Goal: Information Seeking & Learning: Learn about a topic

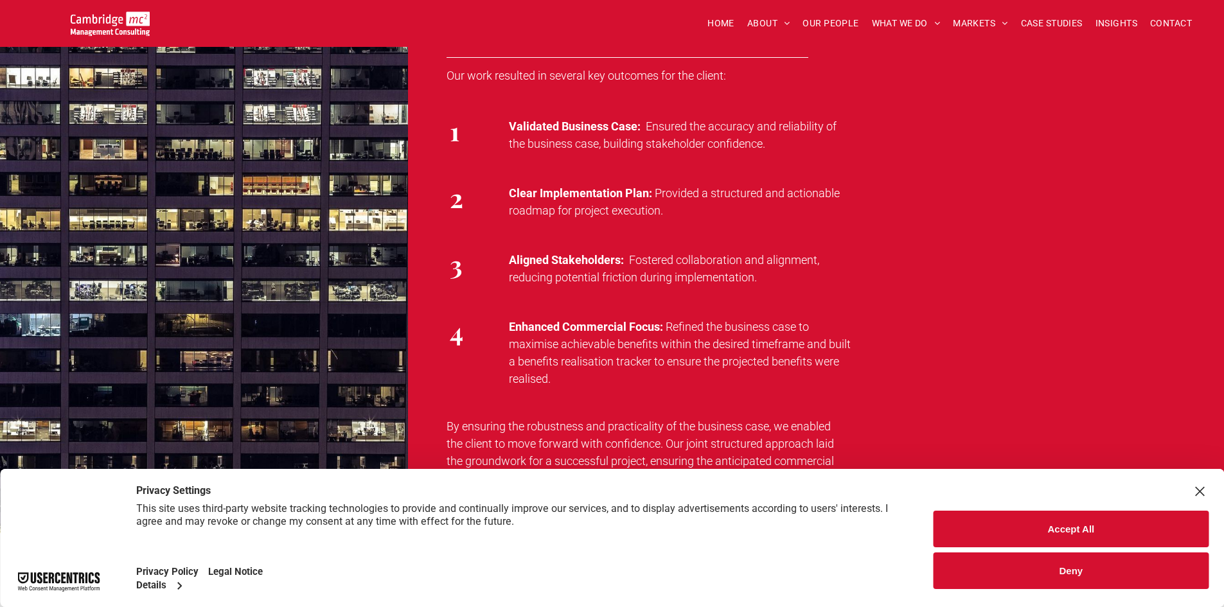
scroll to position [1928, 0]
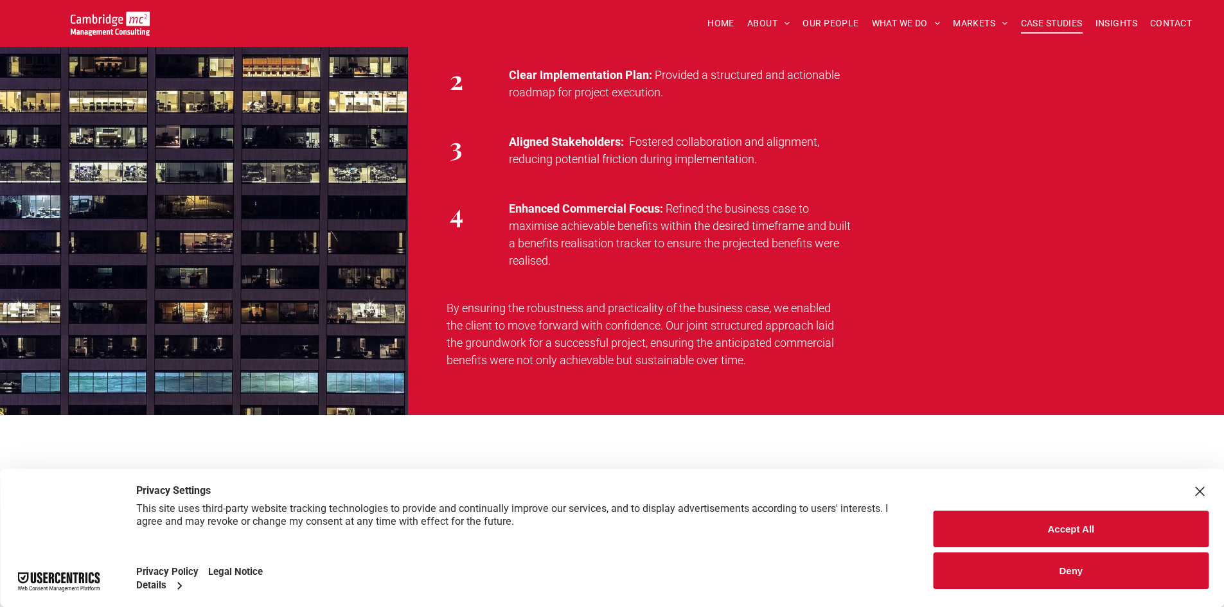
click at [1028, 15] on span "CASE STUDIES" at bounding box center [1052, 23] width 62 height 20
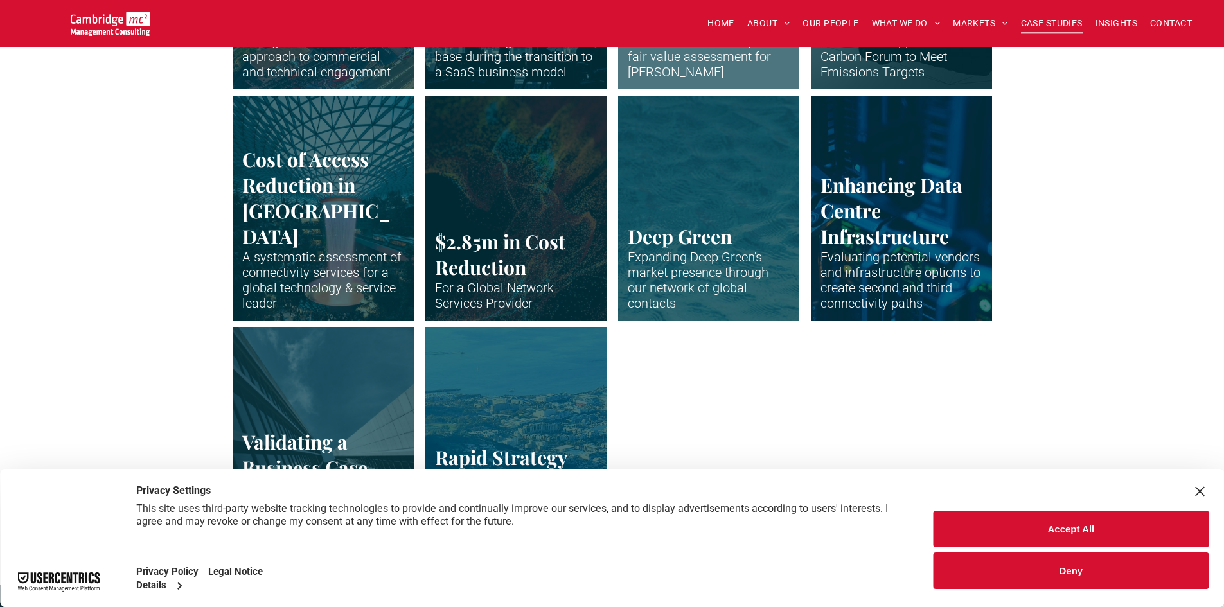
scroll to position [2635, 0]
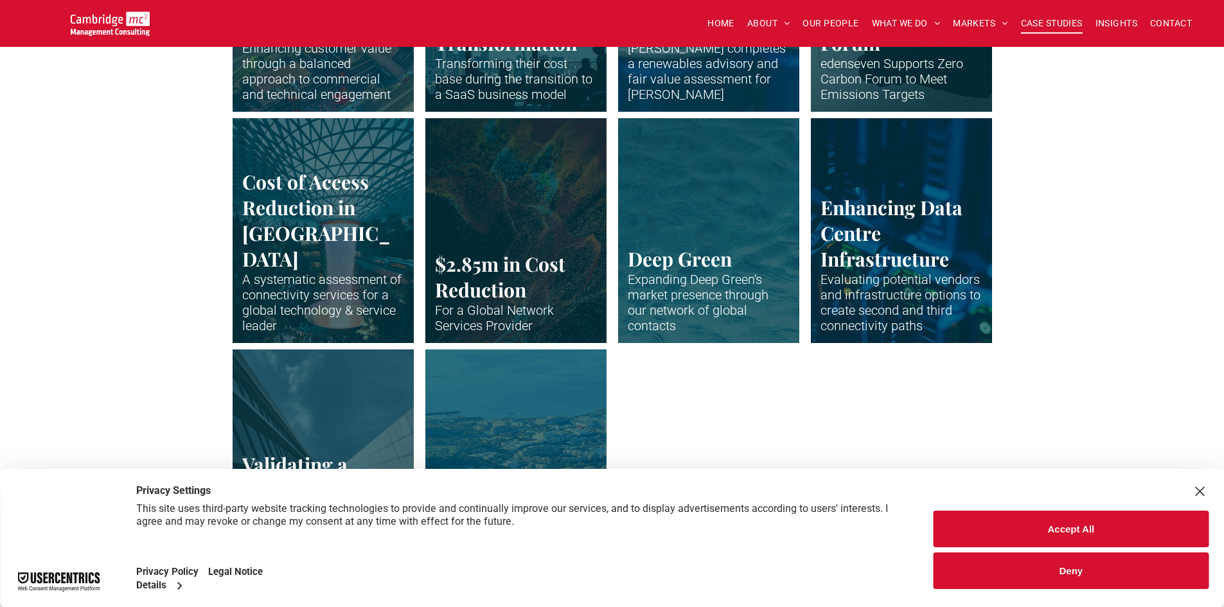
click at [526, 228] on link "Abstract waveform in neon colours" at bounding box center [516, 230] width 192 height 238
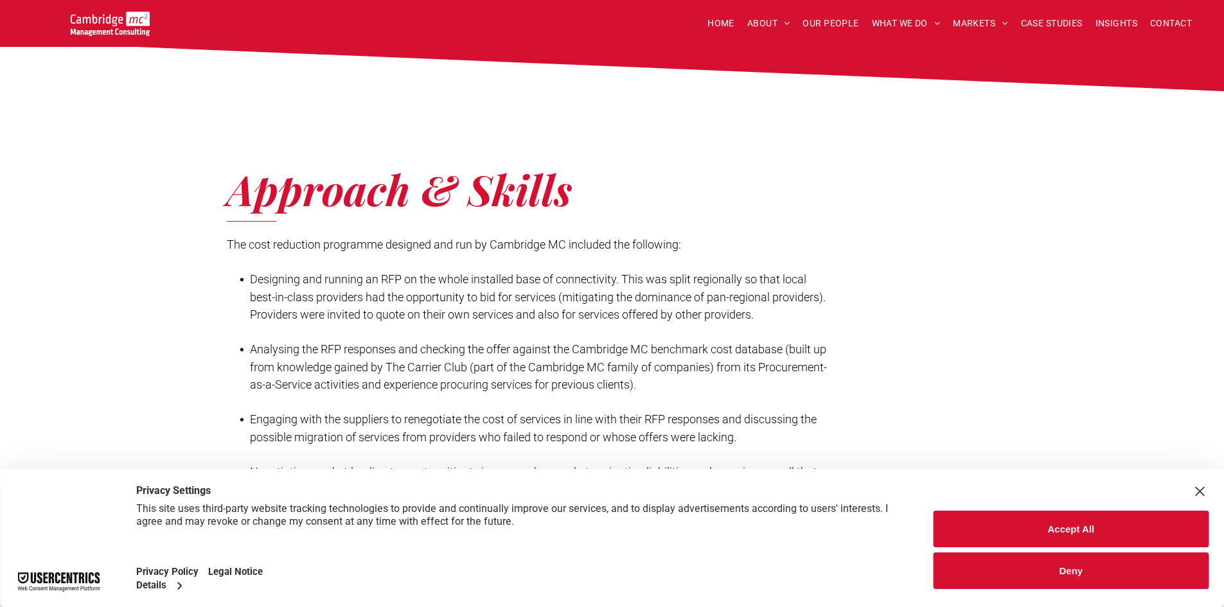
scroll to position [1221, 0]
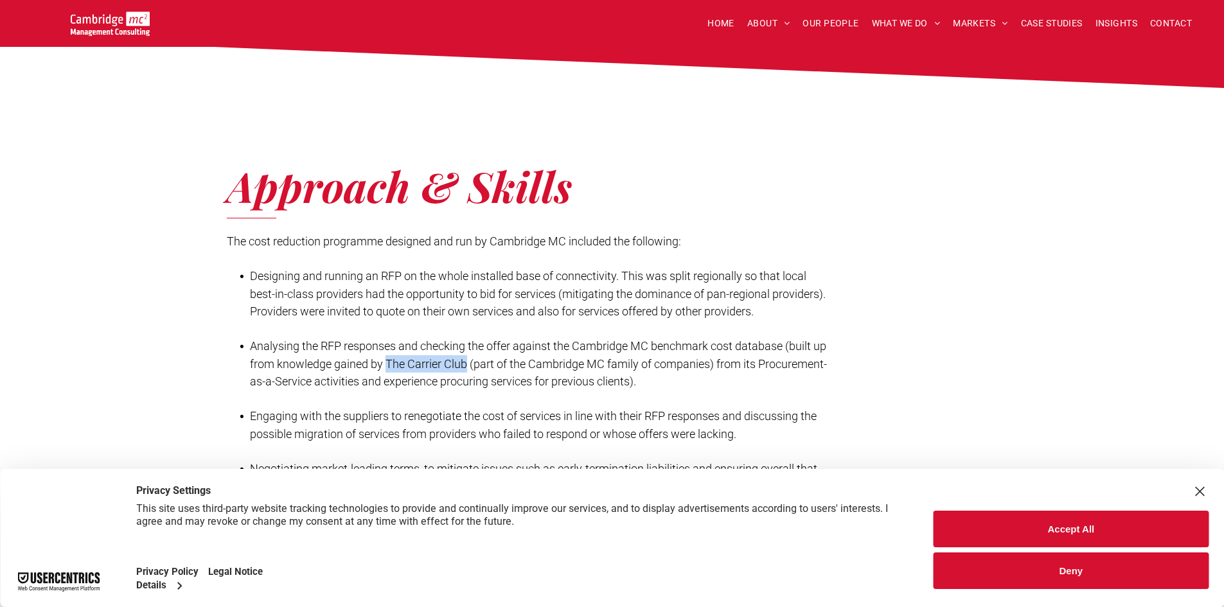
drag, startPoint x: 388, startPoint y: 379, endPoint x: 467, endPoint y: 377, distance: 79.1
click at [467, 377] on span "Analysing the RFP responses and checking the offer against the Cambridge MC ben…" at bounding box center [538, 363] width 577 height 49
copy span "The Carrier Club"
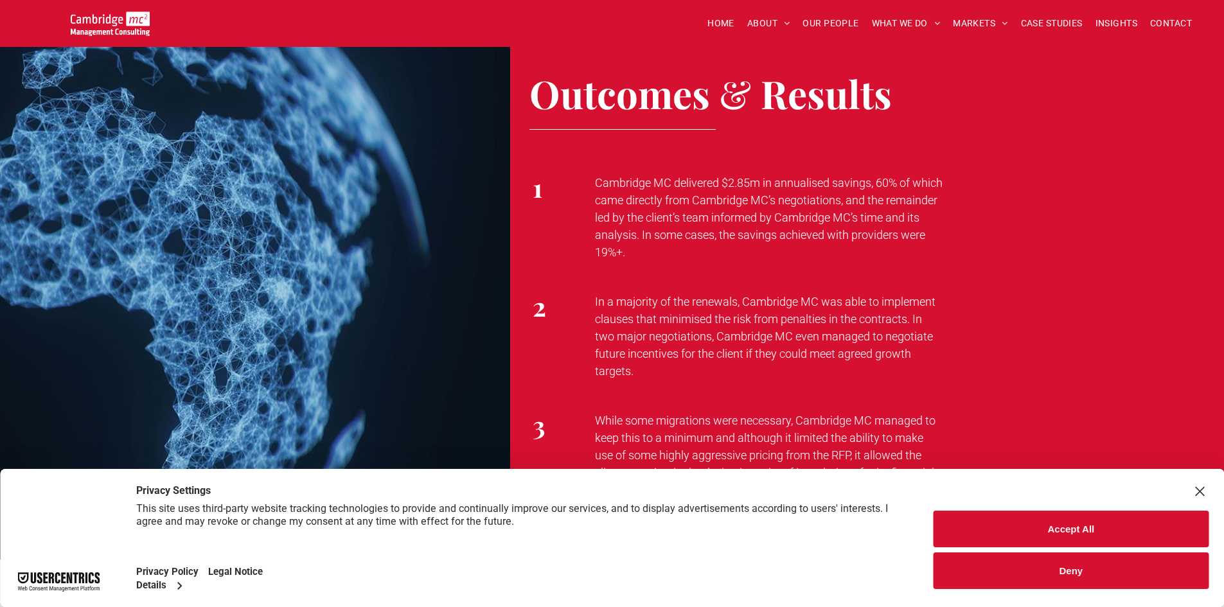
scroll to position [2121, 0]
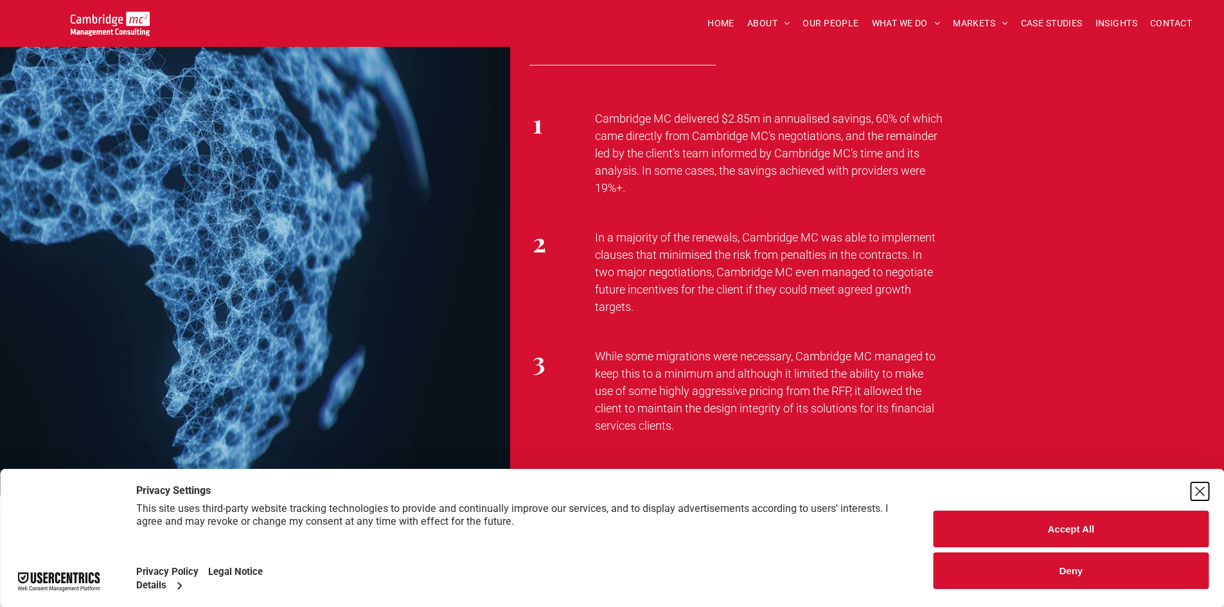
click at [1203, 492] on div "Close Layer" at bounding box center [1200, 492] width 18 height 18
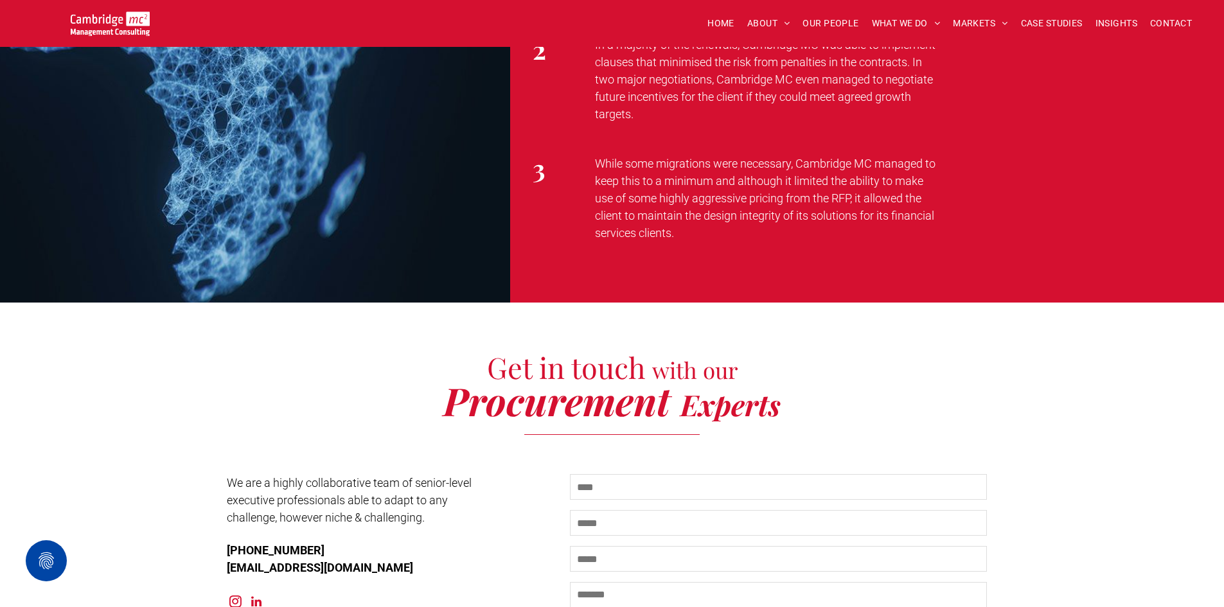
scroll to position [2507, 0]
